Goal: Information Seeking & Learning: Learn about a topic

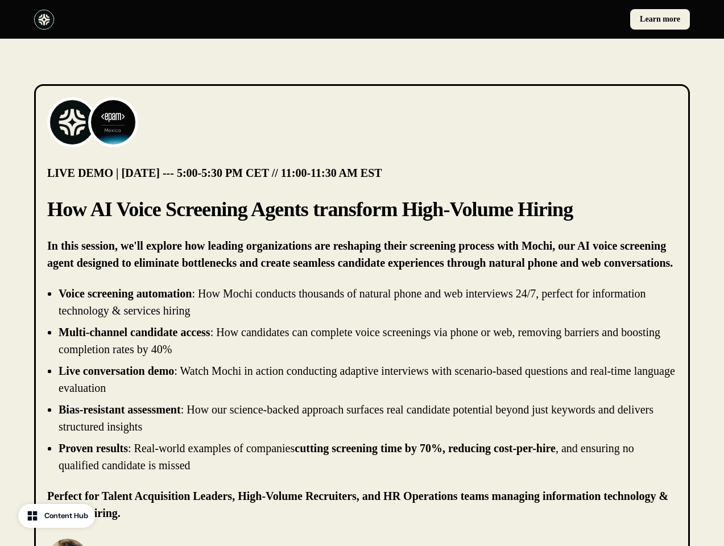
click at [362, 19] on div "Learn more" at bounding box center [362, 19] width 724 height 39
click at [196, 19] on div at bounding box center [196, 20] width 324 height 20
click at [528, 19] on div "Learn more" at bounding box center [529, 19] width 324 height 20
click at [72, 122] on img at bounding box center [71, 122] width 45 height 45
click at [113, 122] on img at bounding box center [112, 122] width 45 height 45
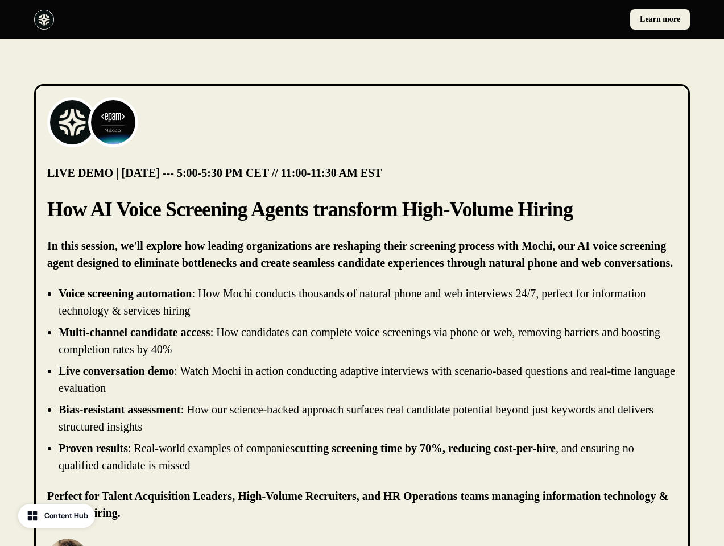
click at [362, 379] on li "Live conversation demo : Watch Mochi in action conducting adaptive interviews w…" at bounding box center [368, 379] width 618 height 34
